Goal: Task Accomplishment & Management: Use online tool/utility

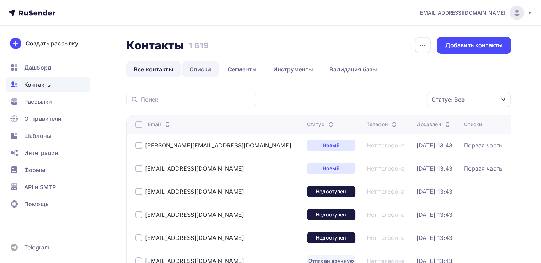
click at [192, 62] on link "Списки" at bounding box center [200, 69] width 37 height 16
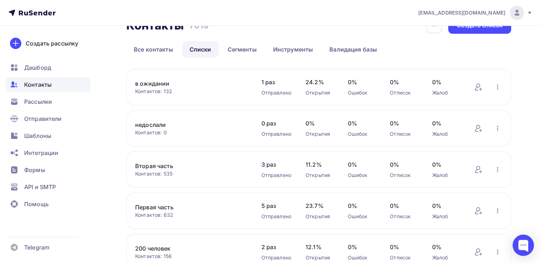
scroll to position [36, 0]
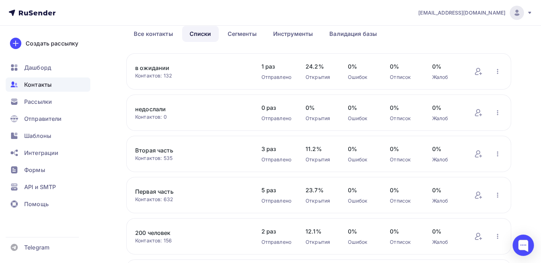
click at [160, 195] on link "Первая часть" at bounding box center [191, 191] width 112 height 9
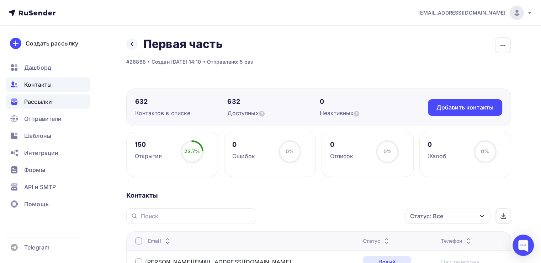
click at [54, 106] on div "Рассылки" at bounding box center [48, 102] width 85 height 14
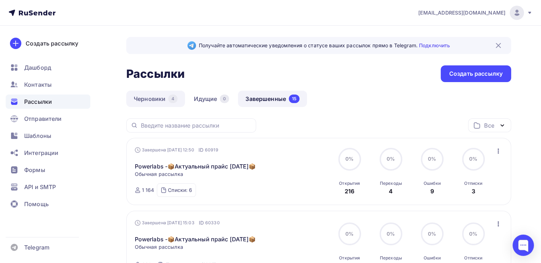
click at [167, 102] on link "Черновики 4" at bounding box center [155, 99] width 59 height 16
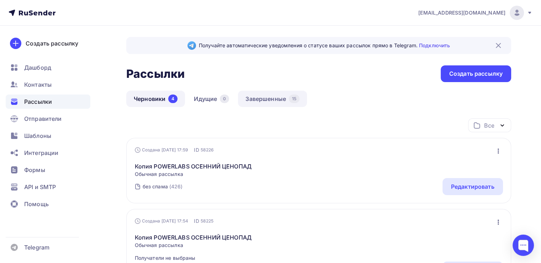
click at [274, 105] on link "Завершенные 15" at bounding box center [272, 99] width 69 height 16
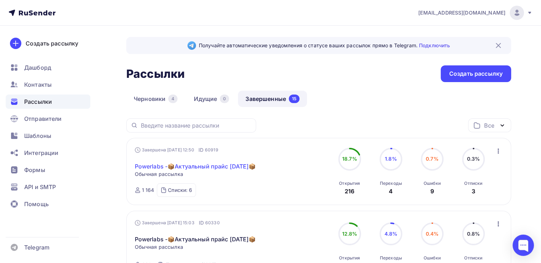
click at [184, 169] on link "Powerlabs -📦Актуальный прайс [DATE]📦" at bounding box center [195, 166] width 121 height 9
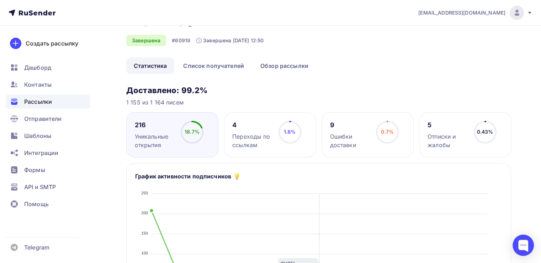
scroll to position [36, 0]
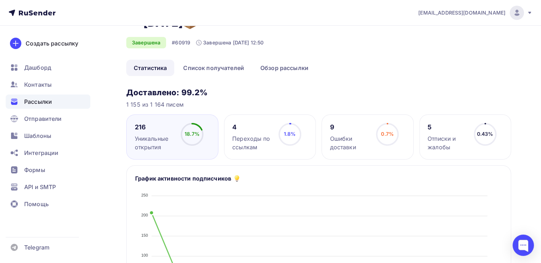
click at [299, 125] on icon at bounding box center [289, 134] width 23 height 23
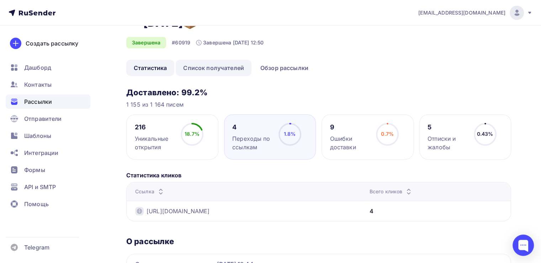
click at [240, 73] on link "Список получателей" at bounding box center [214, 68] width 76 height 16
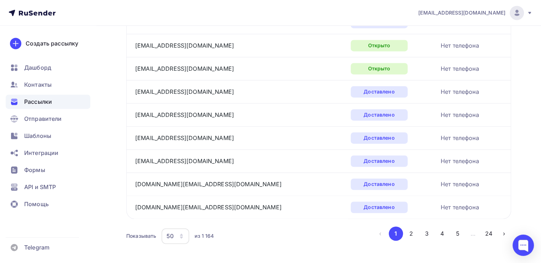
scroll to position [1102, 0]
drag, startPoint x: 177, startPoint y: 203, endPoint x: 136, endPoint y: 203, distance: 41.6
click at [136, 203] on div "[DOMAIN_NAME][EMAIL_ADDRESS][DOMAIN_NAME]" at bounding box center [224, 206] width 178 height 11
copy link "[DOMAIN_NAME][EMAIL_ADDRESS][DOMAIN_NAME]"
